Goal: Navigation & Orientation: Find specific page/section

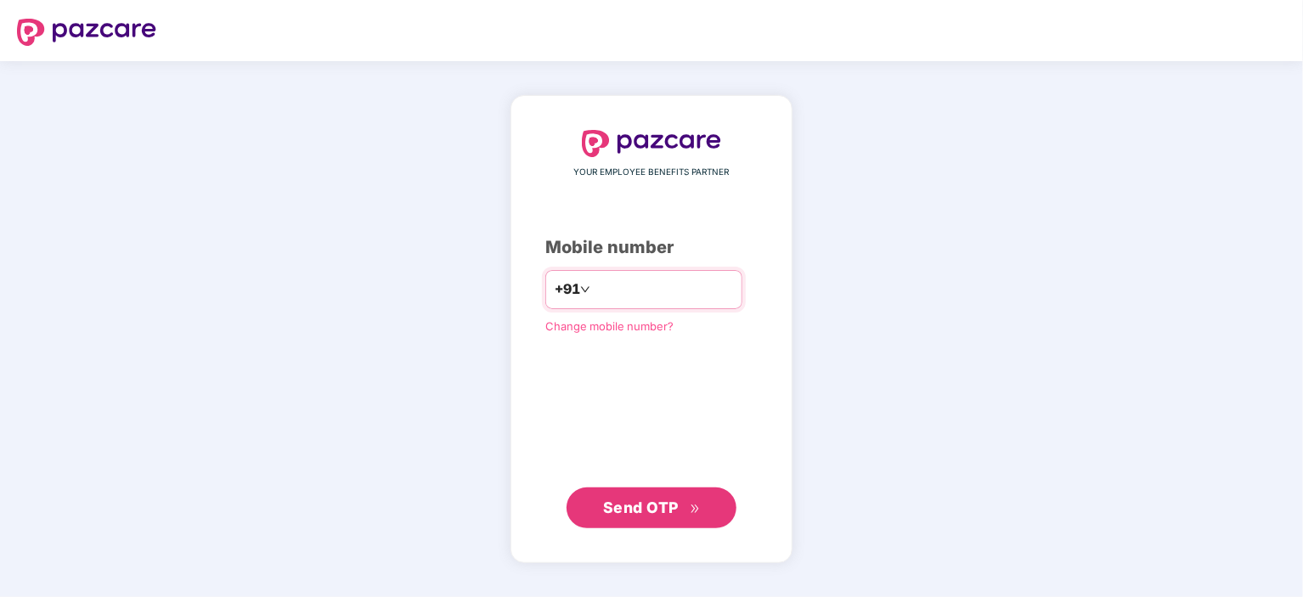
click at [594, 295] on input "number" at bounding box center [663, 289] width 139 height 27
click at [608, 291] on input "number" at bounding box center [663, 289] width 139 height 27
type input "**********"
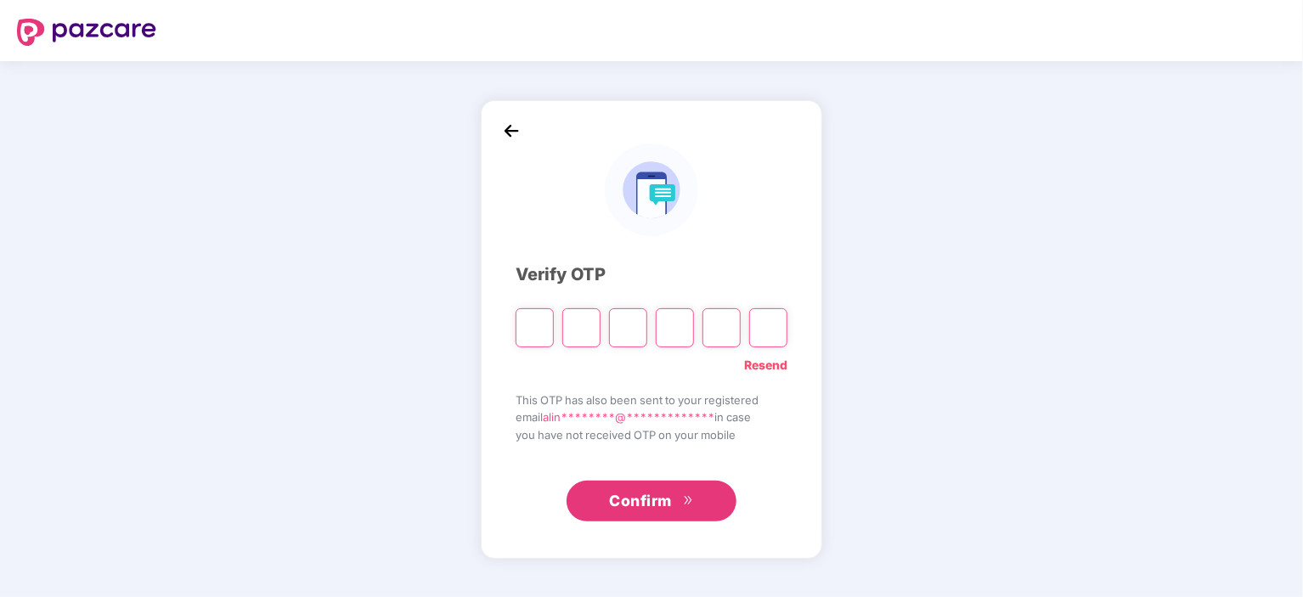
type input "*"
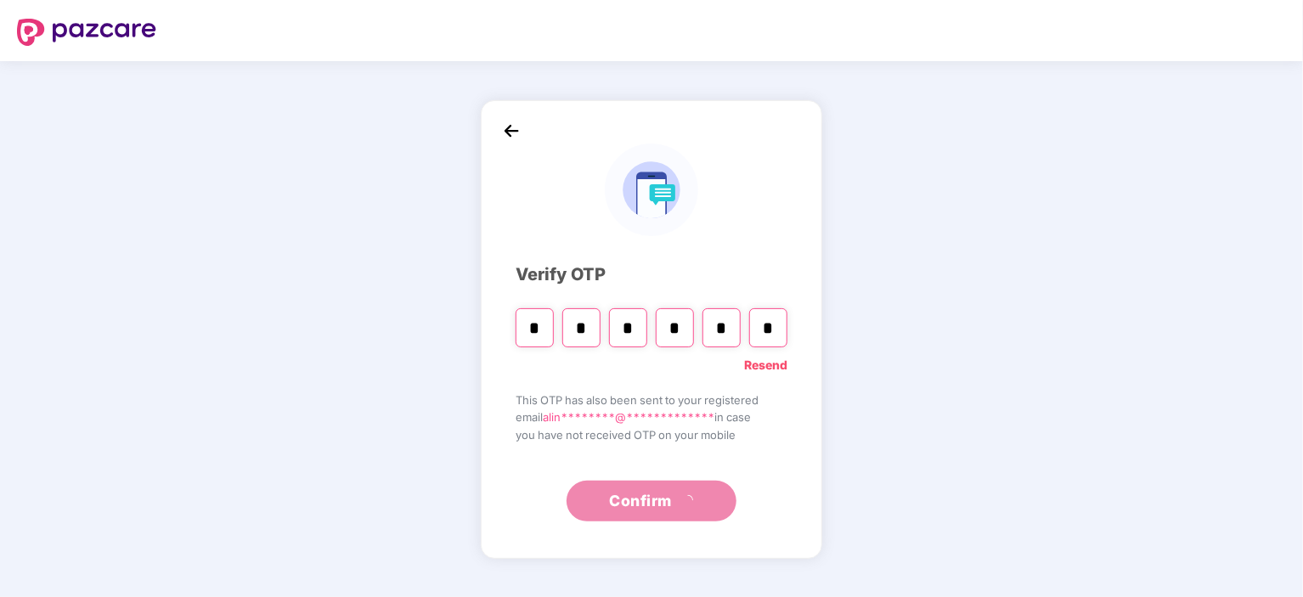
type input "*"
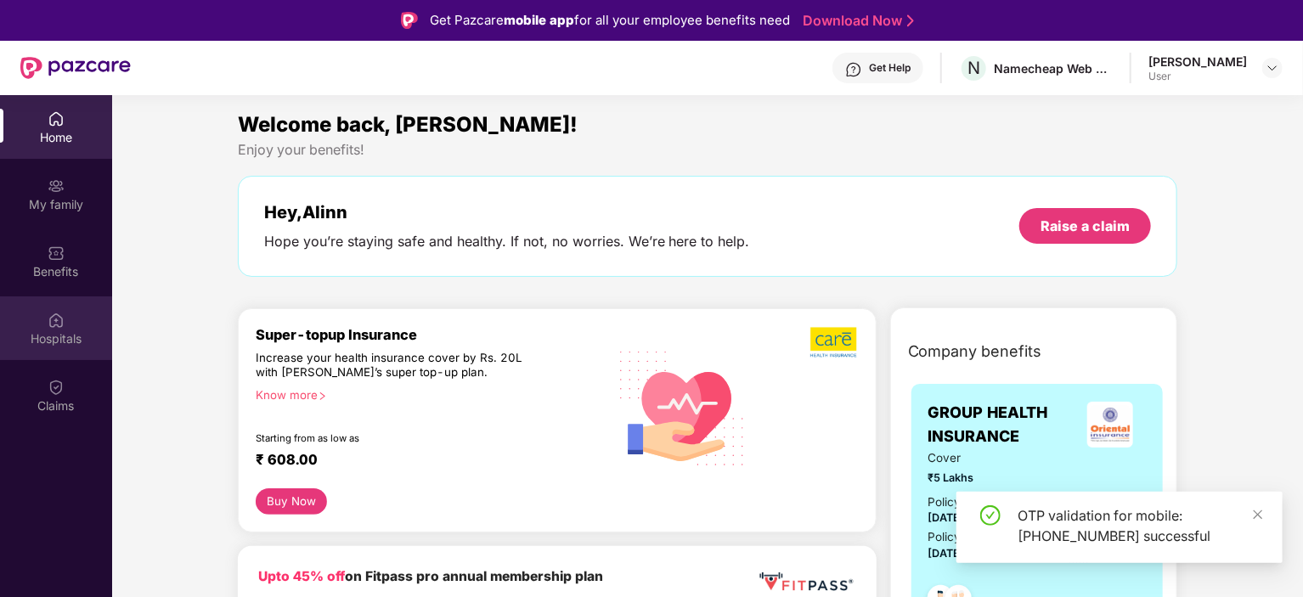
click at [42, 351] on div "Hospitals" at bounding box center [56, 328] width 112 height 64
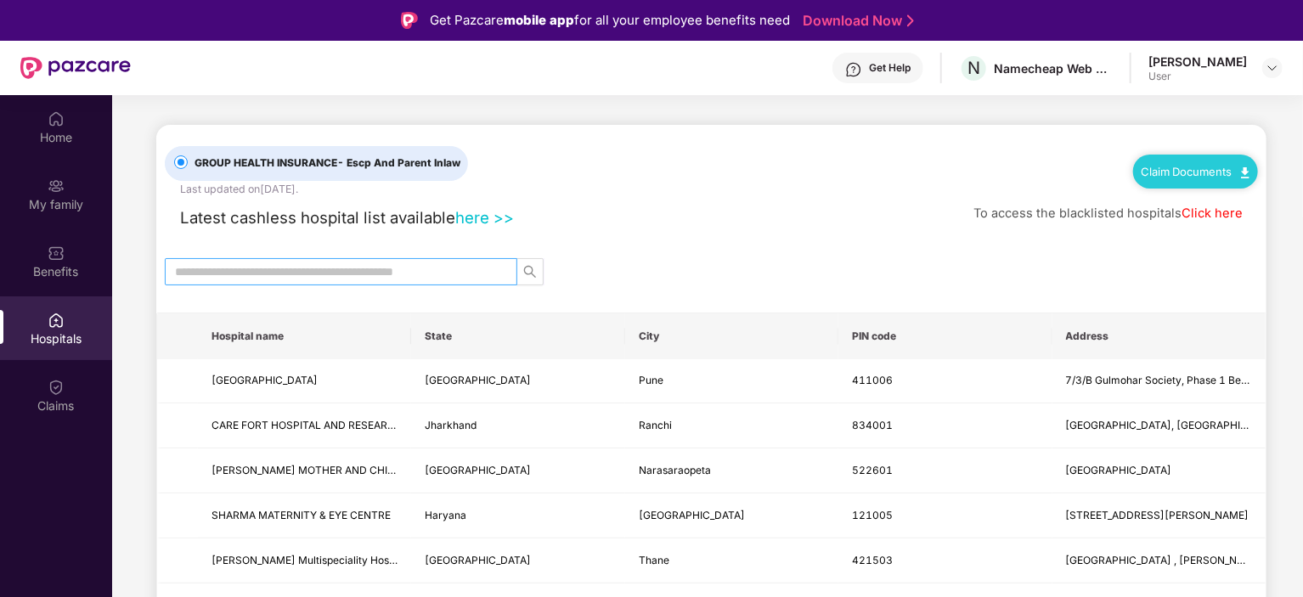
click at [298, 260] on span at bounding box center [341, 271] width 352 height 27
type input "**********"
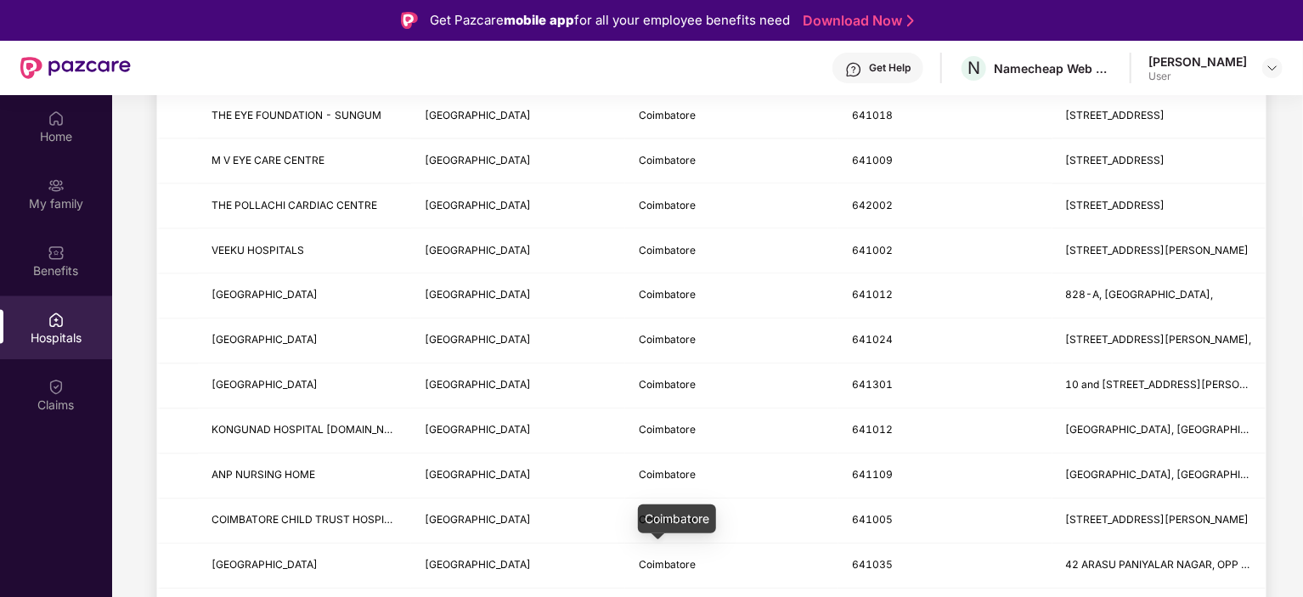
scroll to position [2013, 0]
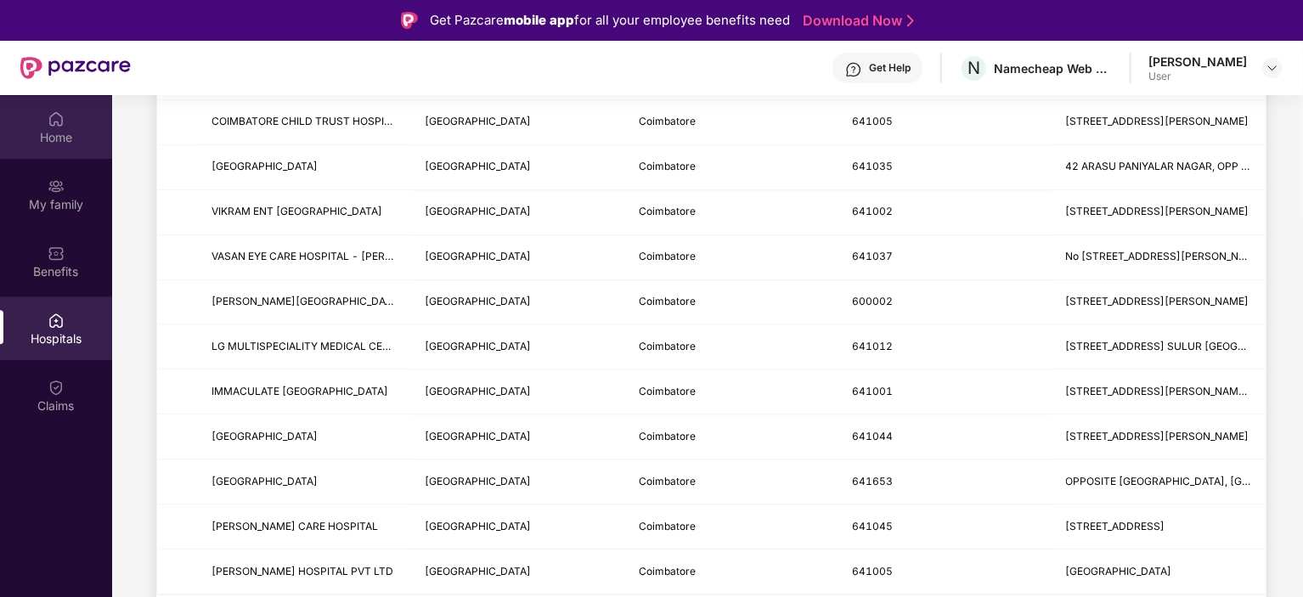
click at [48, 145] on div "Home" at bounding box center [56, 137] width 112 height 17
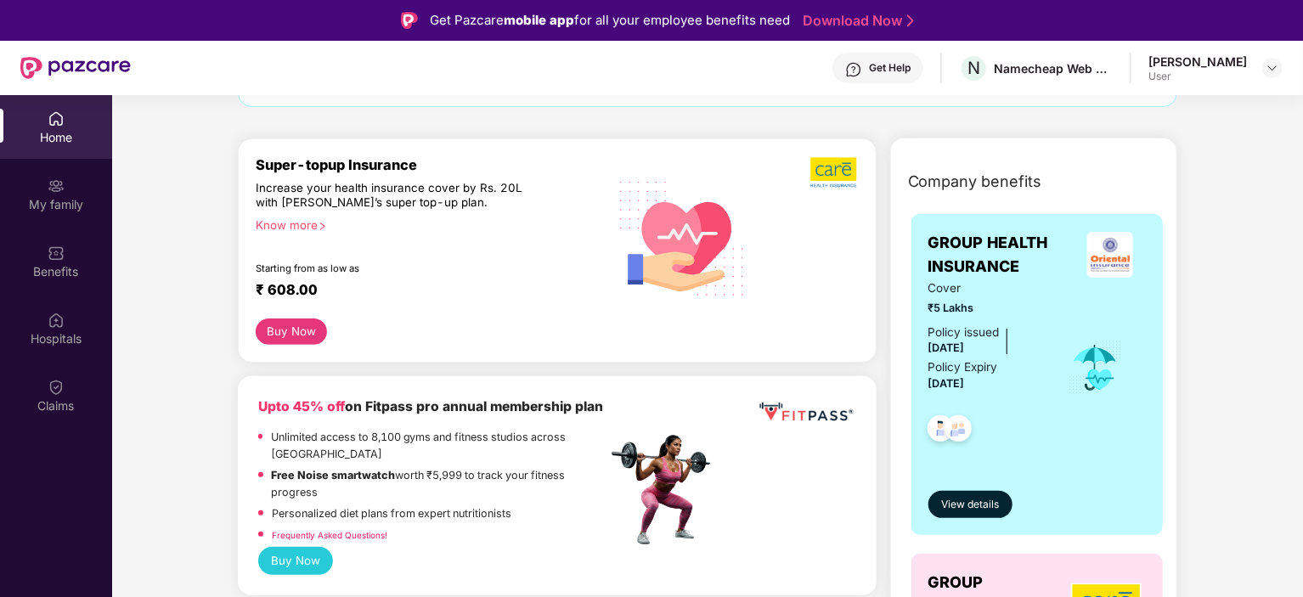
scroll to position [255, 0]
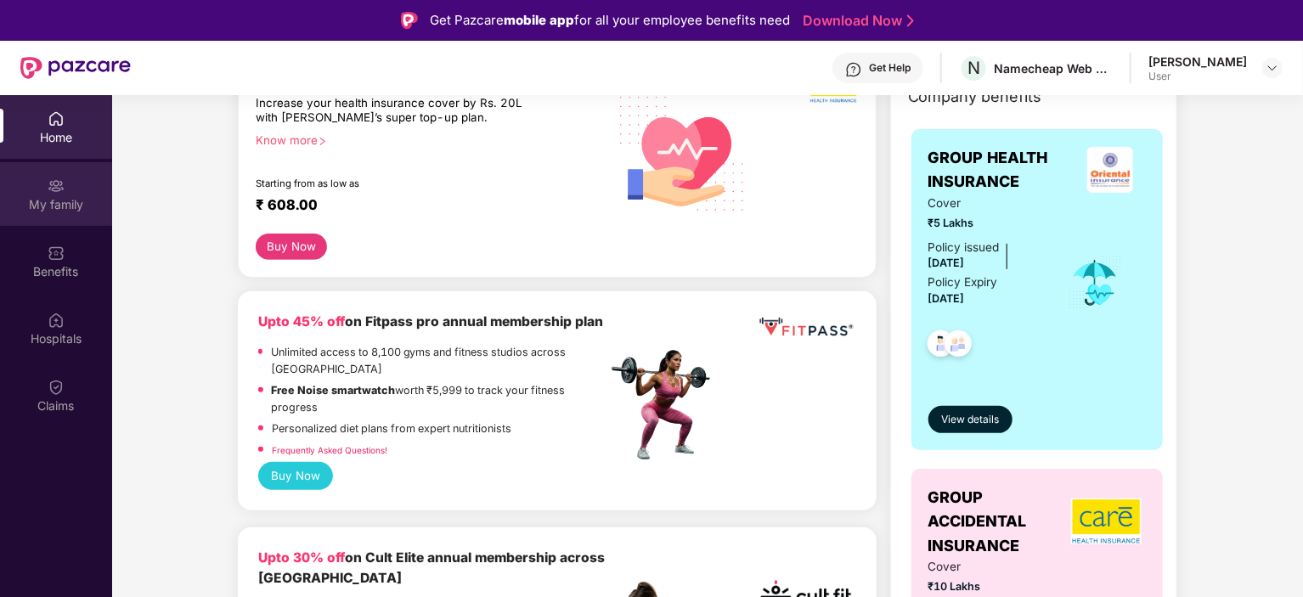
click at [48, 163] on div "My family" at bounding box center [56, 194] width 112 height 64
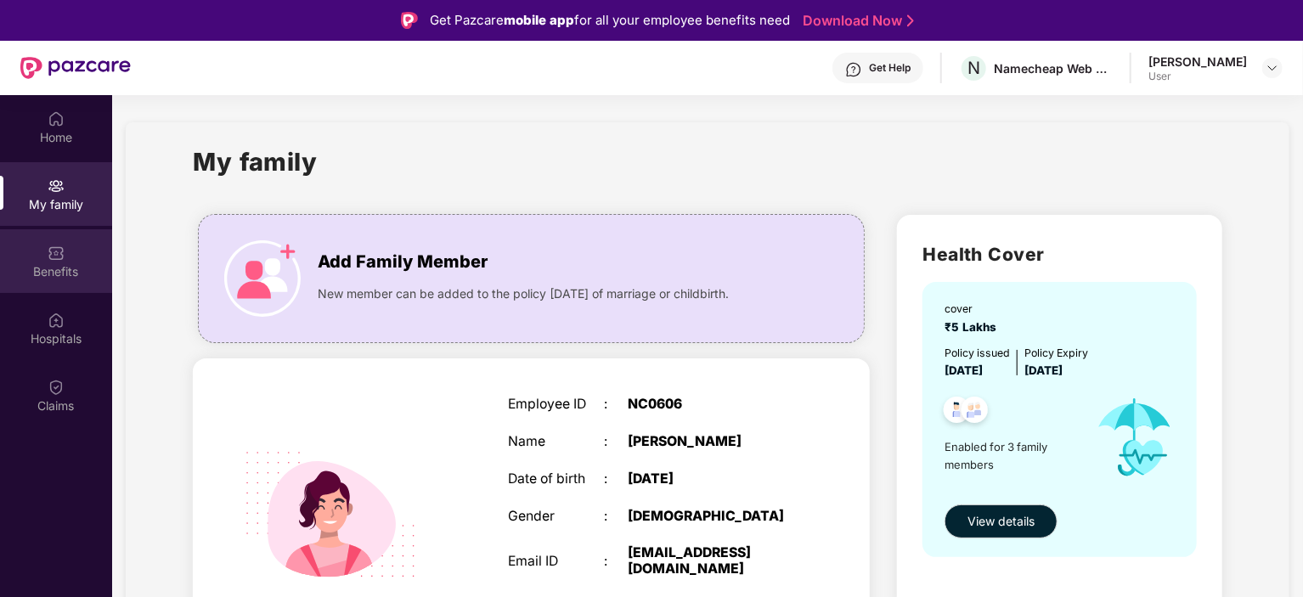
click at [51, 255] on img at bounding box center [56, 253] width 17 height 17
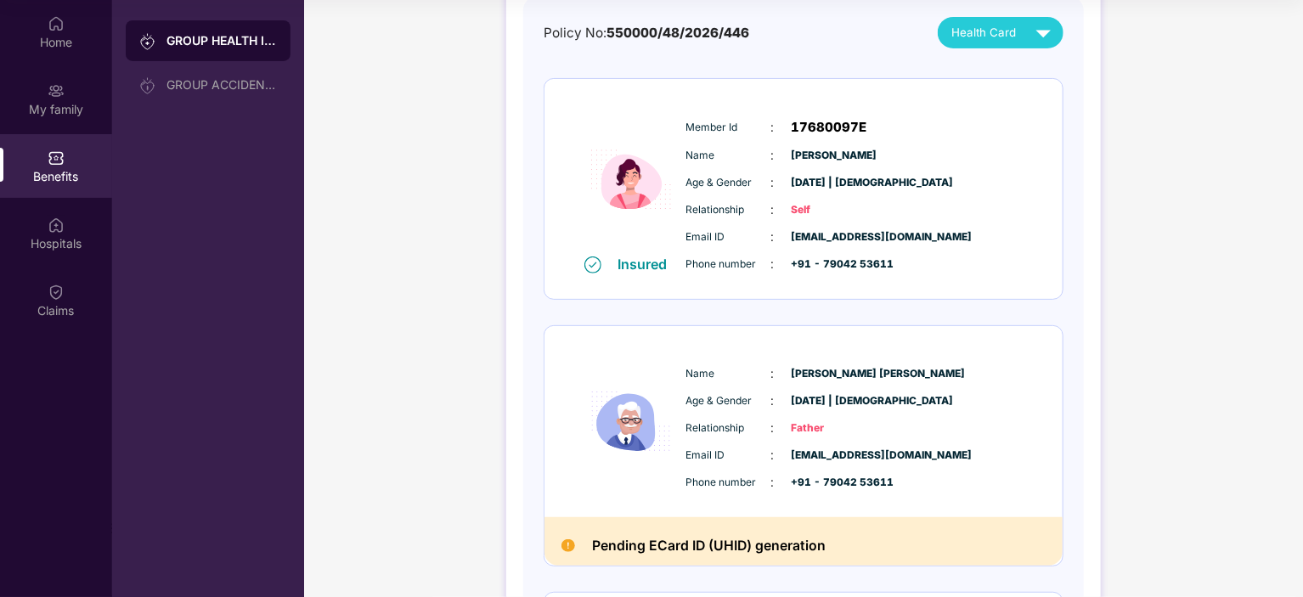
scroll to position [87, 0]
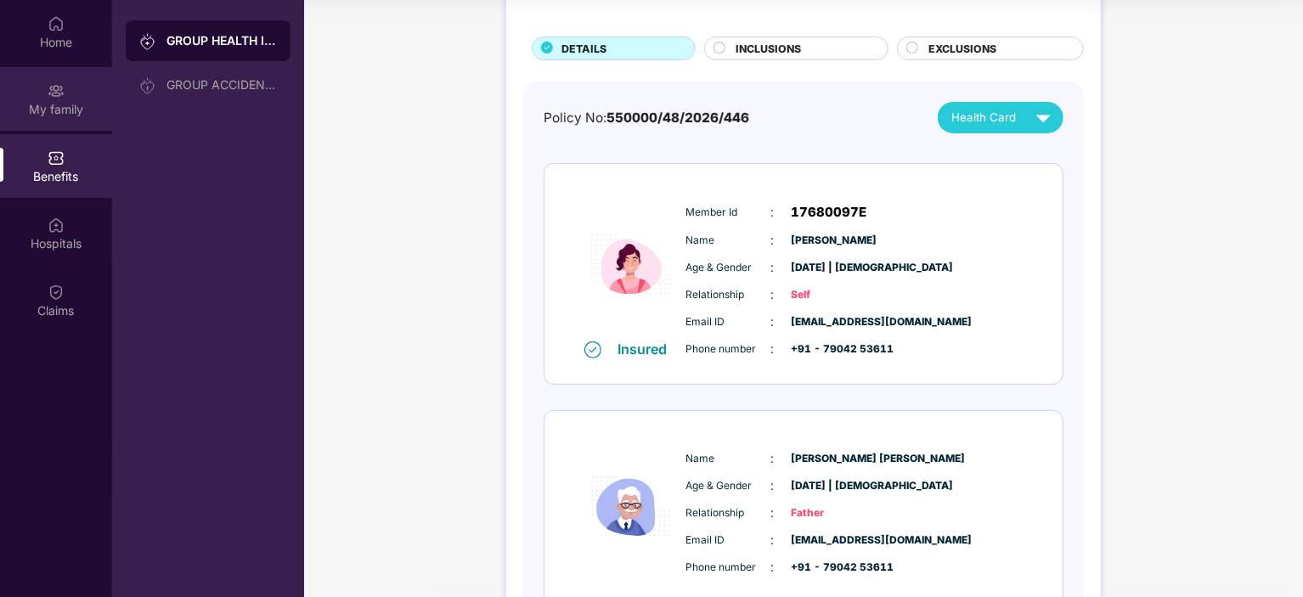
click at [34, 77] on div "My family" at bounding box center [56, 99] width 112 height 64
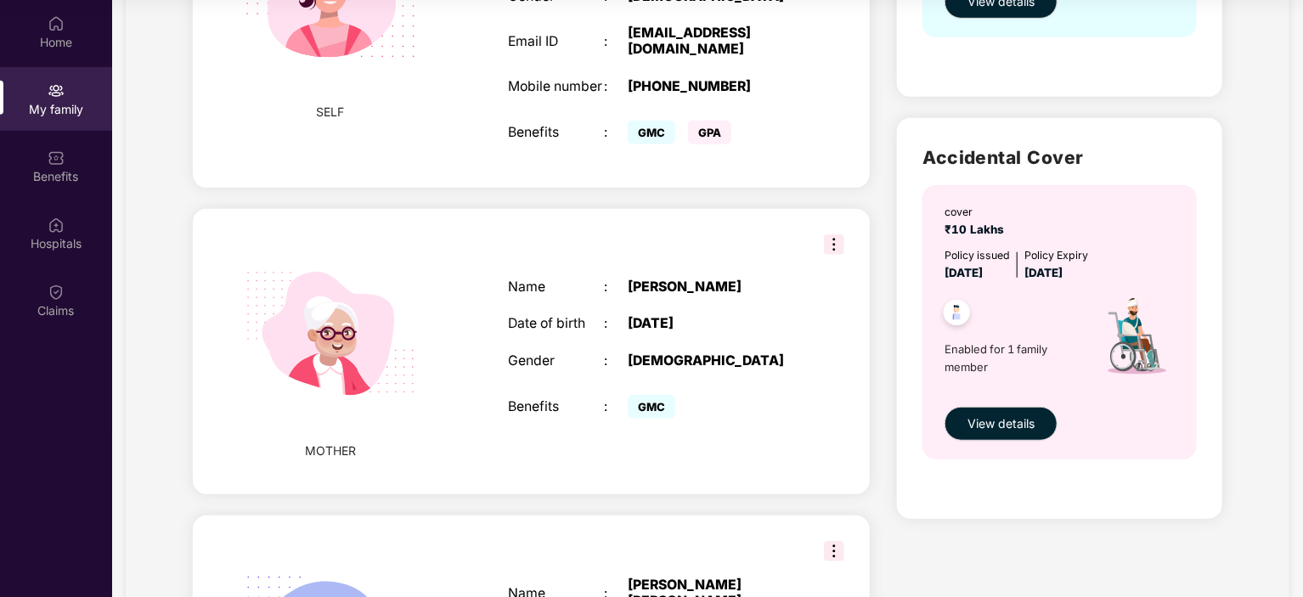
scroll to position [696, 0]
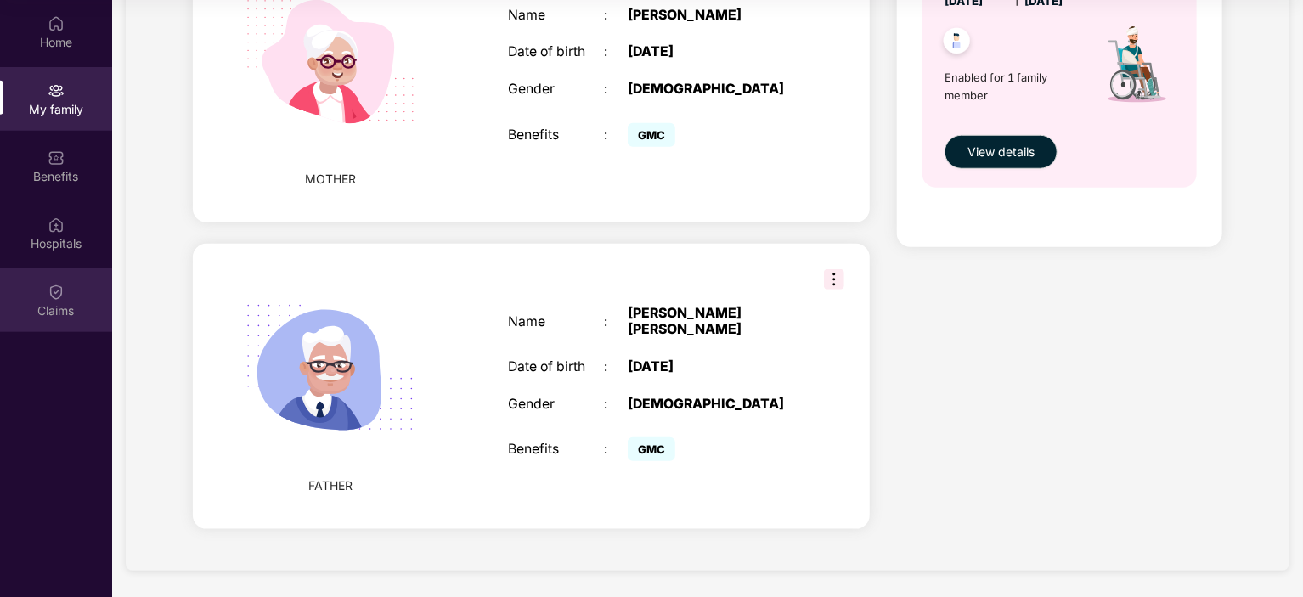
click at [62, 312] on div "Claims" at bounding box center [56, 310] width 112 height 17
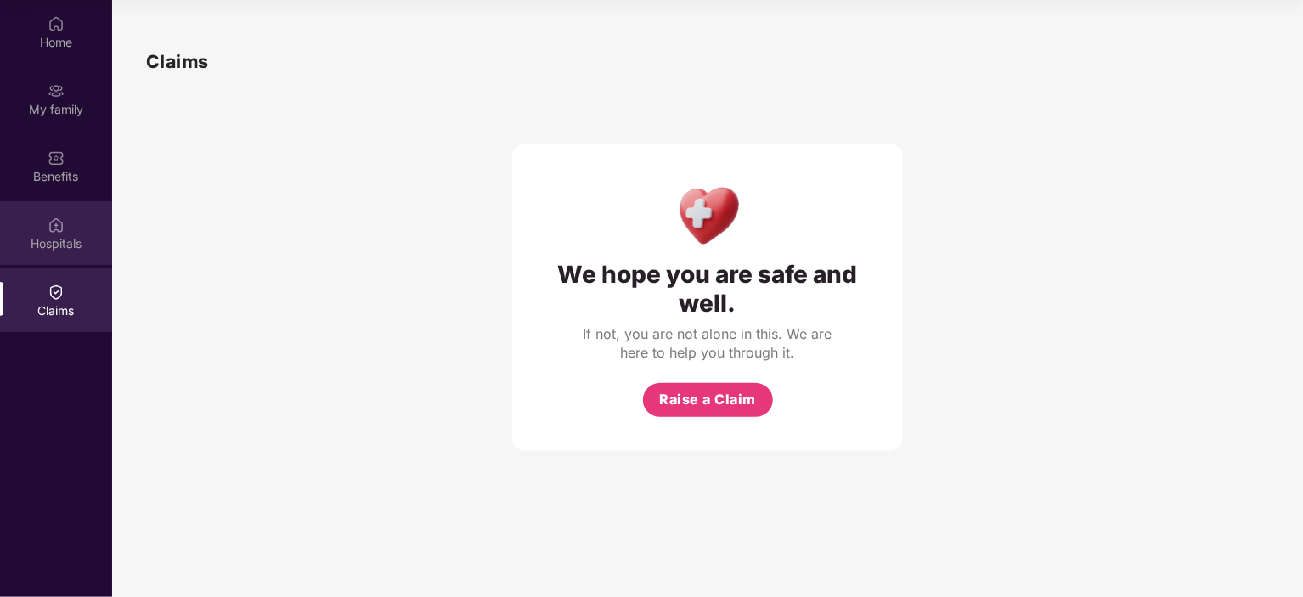
click at [59, 253] on div "Hospitals" at bounding box center [56, 233] width 112 height 64
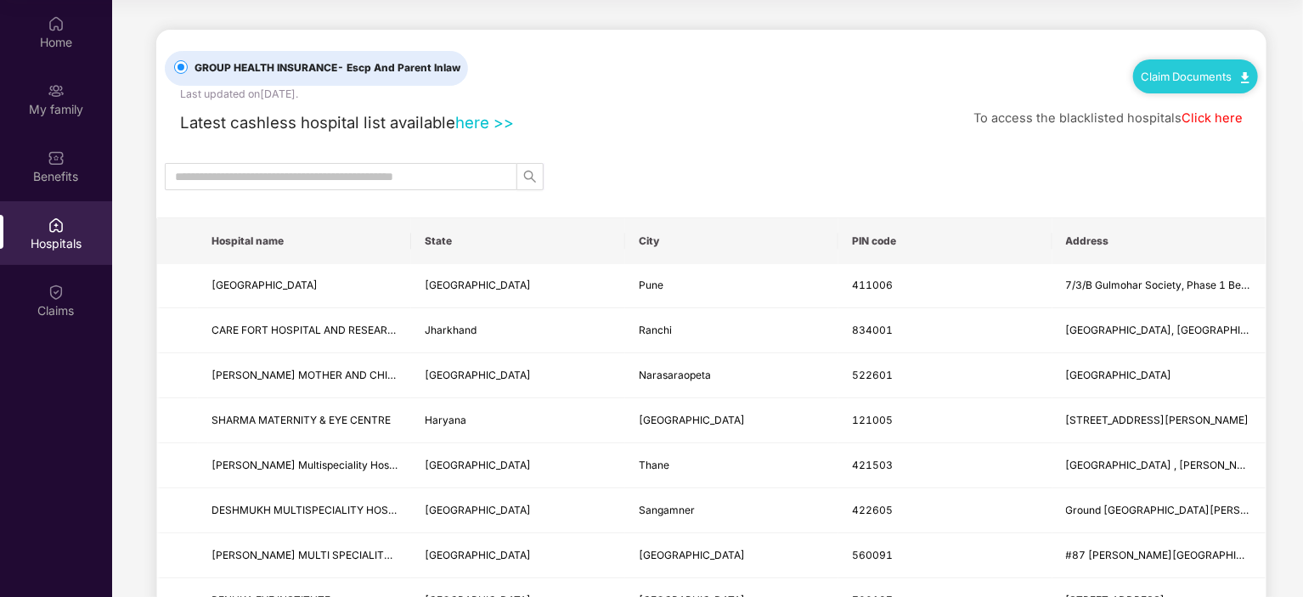
click at [60, 205] on div "Hospitals" at bounding box center [56, 233] width 112 height 64
click at [63, 180] on div "Benefits" at bounding box center [56, 176] width 112 height 17
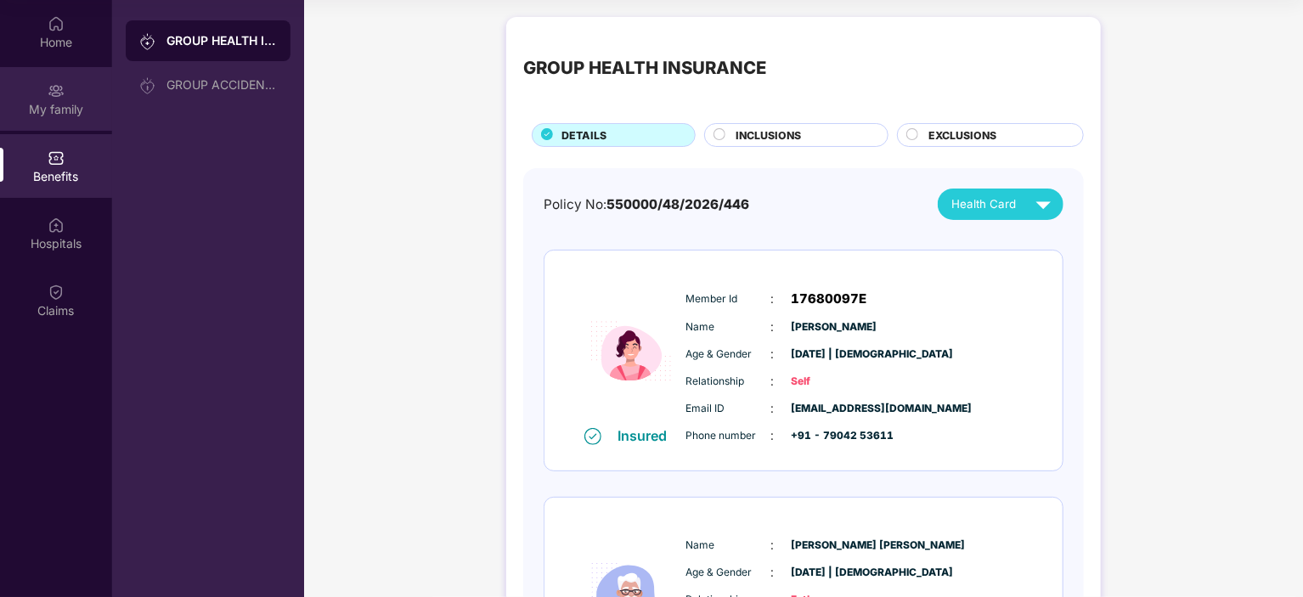
click at [55, 94] on img at bounding box center [56, 90] width 17 height 17
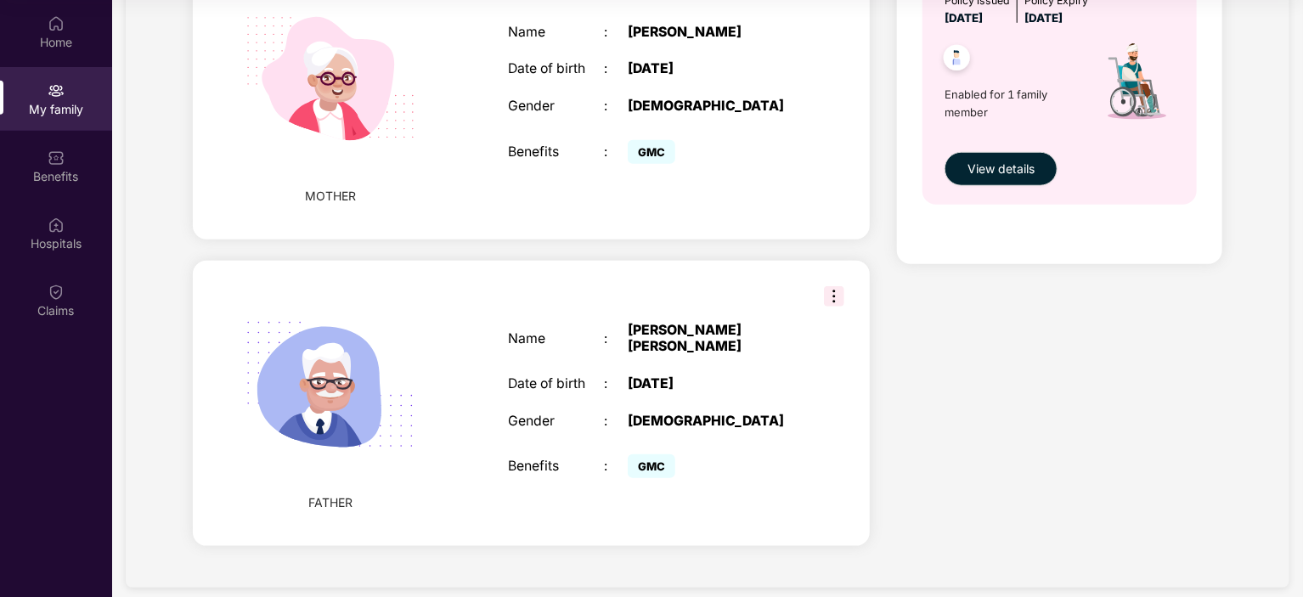
scroll to position [696, 0]
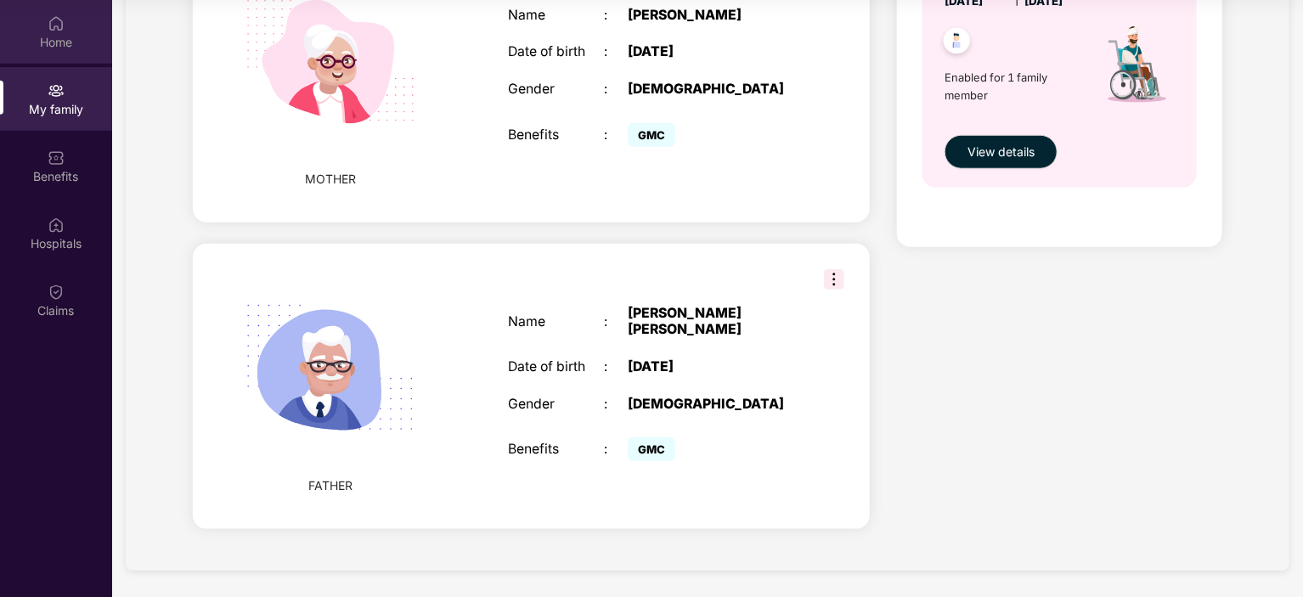
click at [28, 39] on div "Home" at bounding box center [56, 42] width 112 height 17
